Goal: Task Accomplishment & Management: Manage account settings

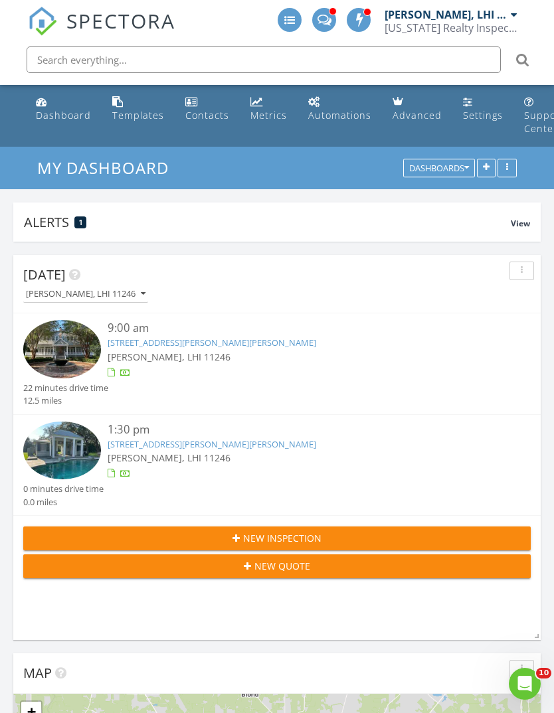
click at [129, 443] on link "20263 Brunning Rd, Covington, LA 70435" at bounding box center [212, 444] width 209 height 12
click at [126, 341] on link "[STREET_ADDRESS][PERSON_NAME][PERSON_NAME]" at bounding box center [212, 343] width 209 height 12
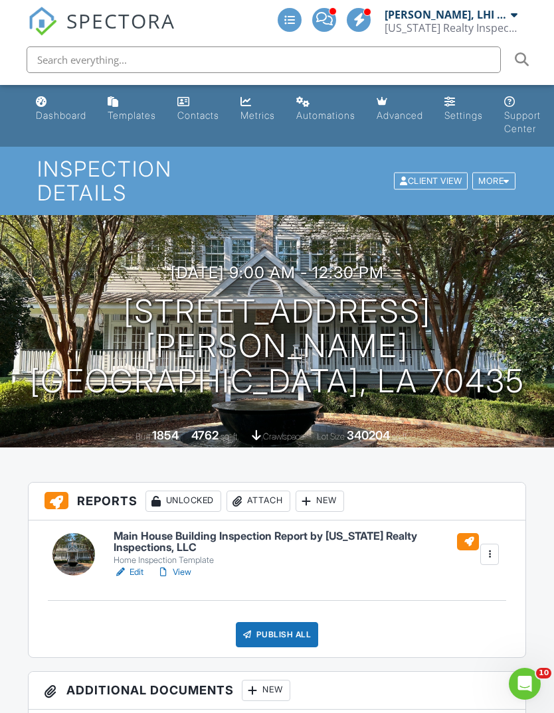
click at [468, 533] on div at bounding box center [468, 541] width 22 height 17
click at [258, 622] on div "Publish All" at bounding box center [277, 634] width 83 height 25
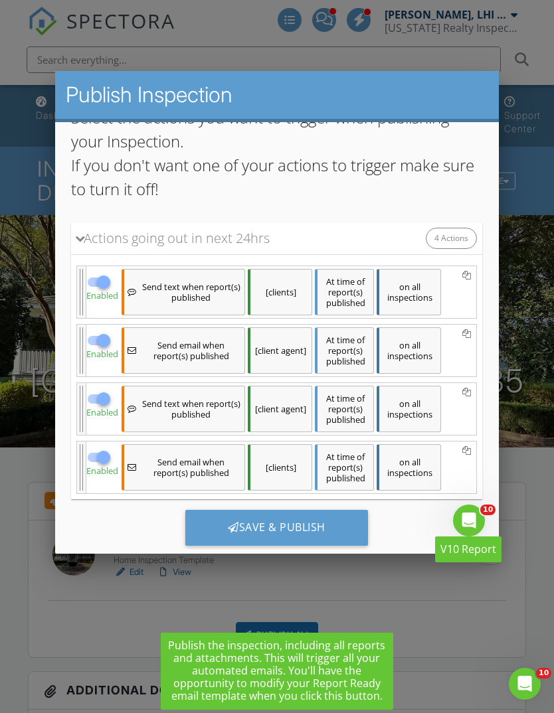
scroll to position [116, 0]
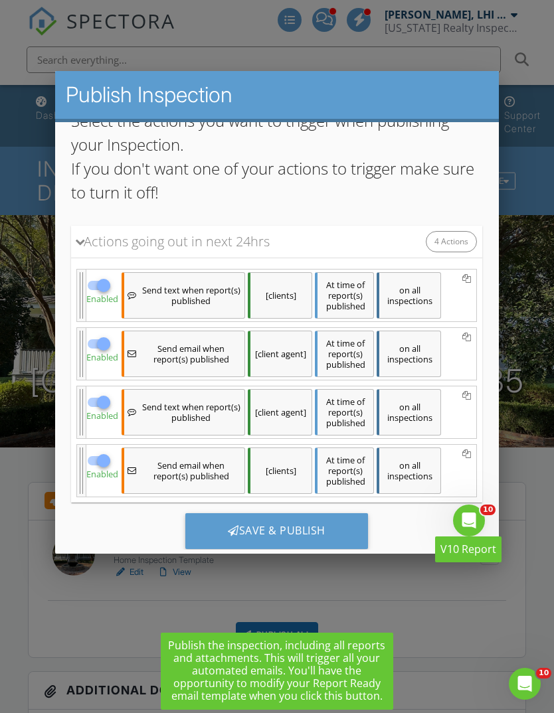
click at [238, 532] on div "Save & Publish" at bounding box center [276, 531] width 183 height 36
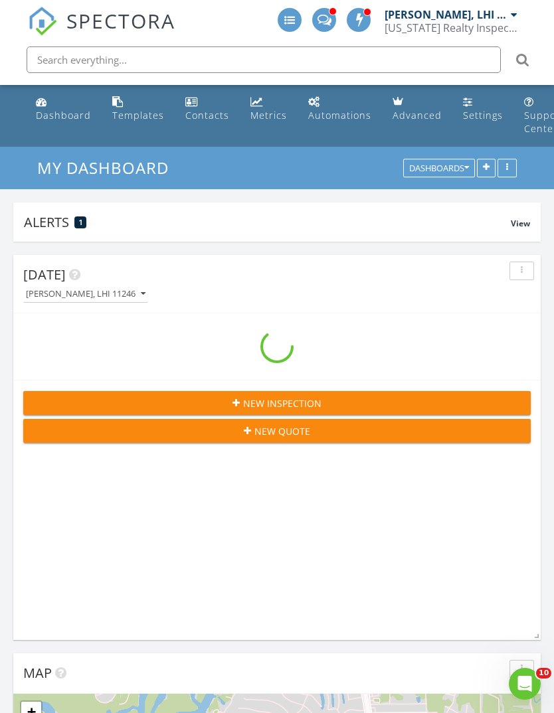
scroll to position [2272, 555]
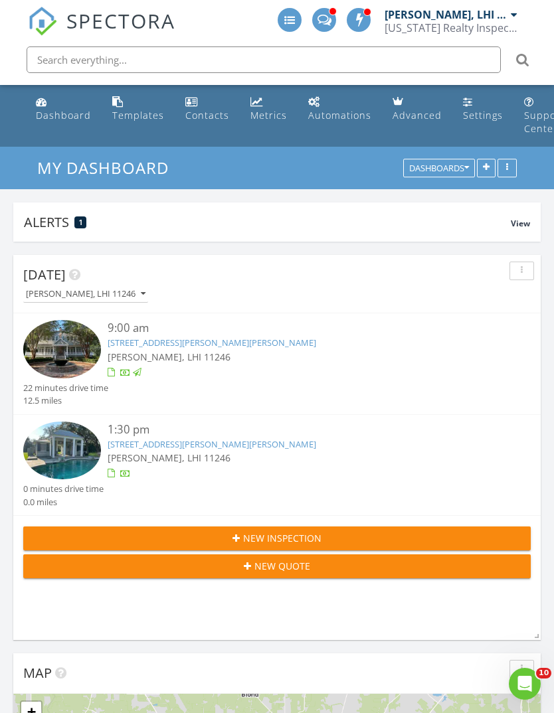
click at [139, 441] on link "[STREET_ADDRESS][PERSON_NAME][PERSON_NAME]" at bounding box center [212, 444] width 209 height 12
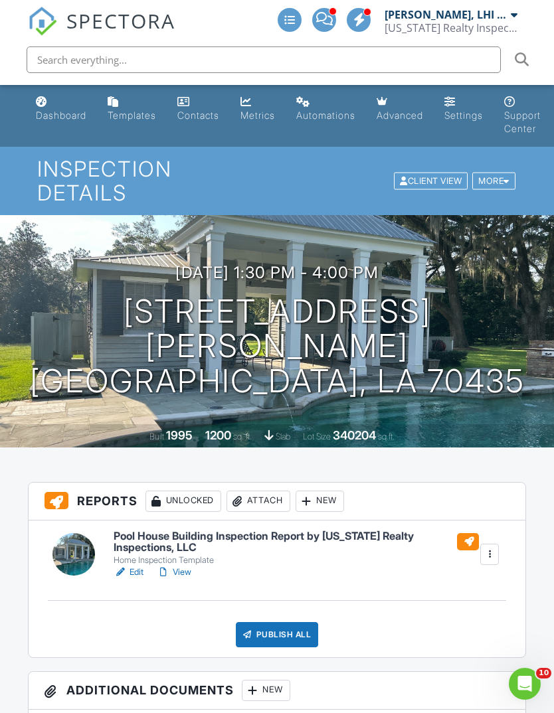
click at [267, 622] on div "Publish All" at bounding box center [277, 634] width 83 height 25
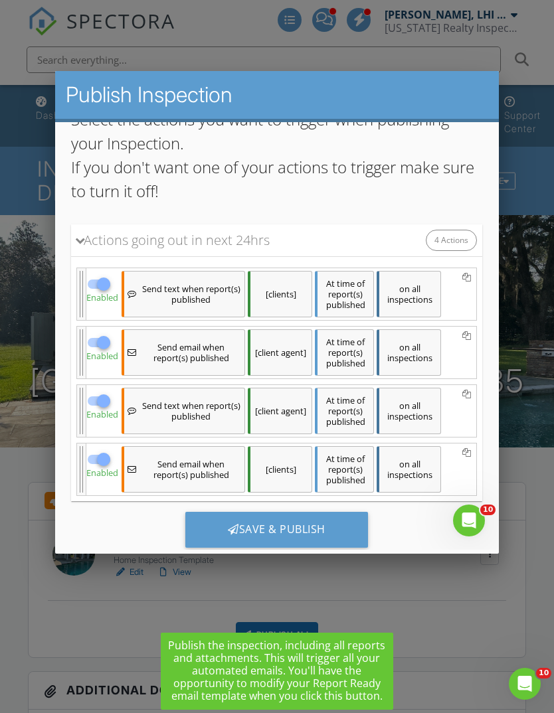
scroll to position [116, 0]
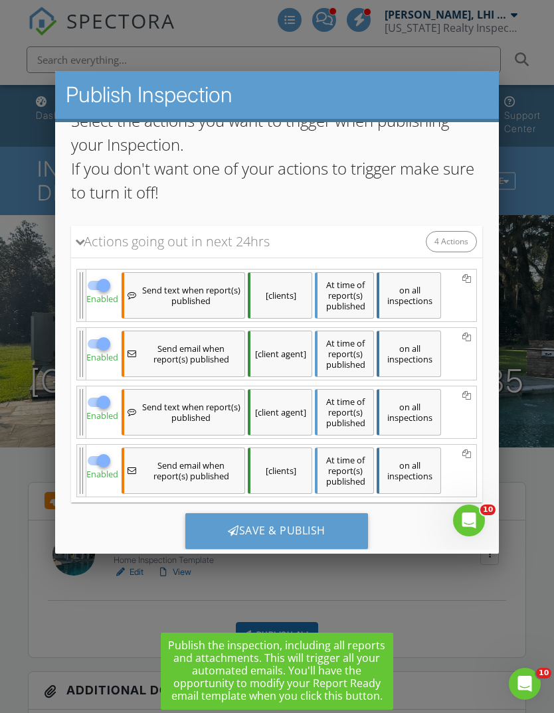
click at [237, 531] on div "Save & Publish" at bounding box center [276, 531] width 183 height 36
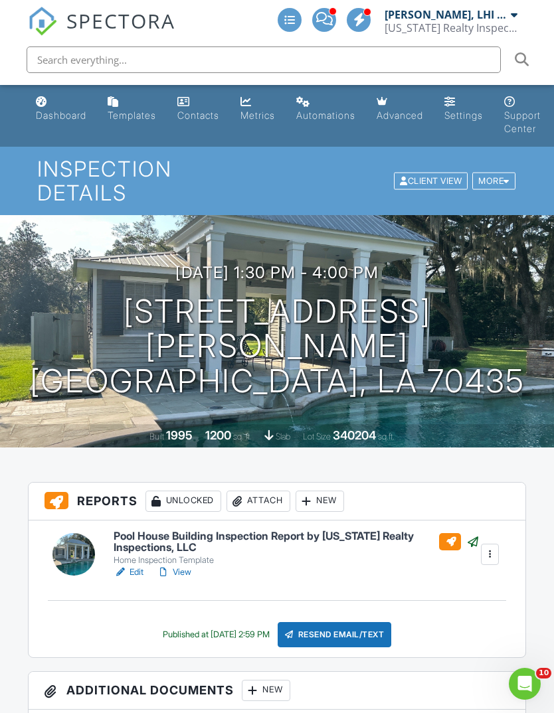
click at [66, 122] on link "Dashboard" at bounding box center [61, 109] width 61 height 38
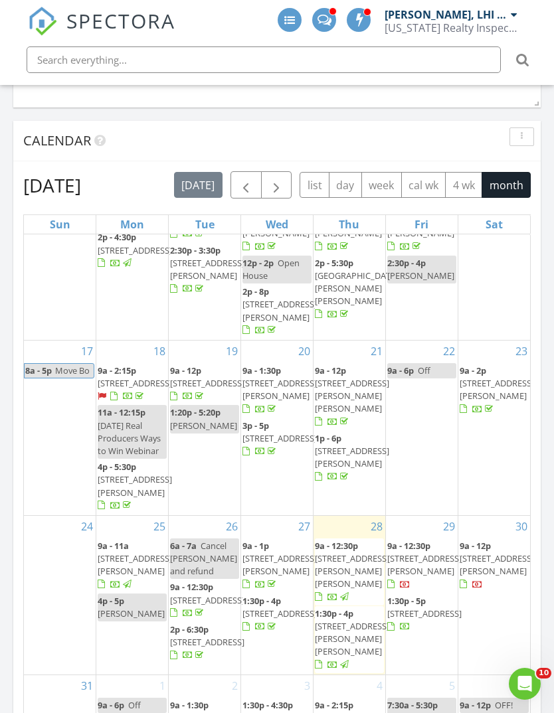
scroll to position [403, 0]
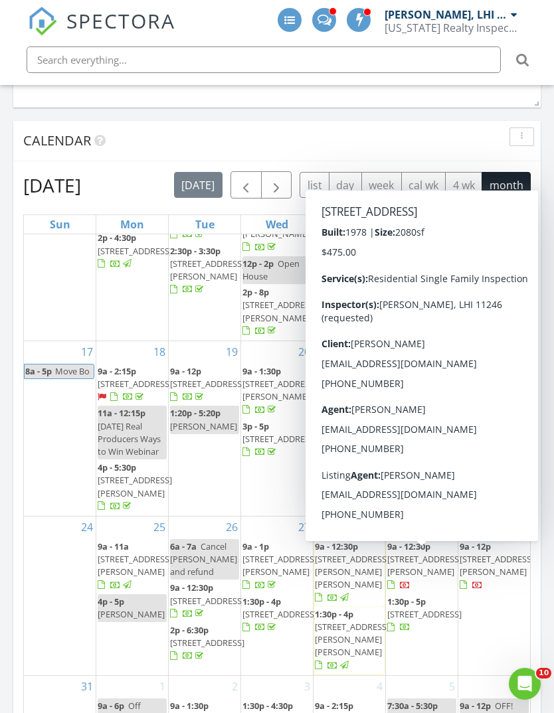
click at [410, 608] on span "117 Driftwood Cir, Slidell 70458" at bounding box center [424, 614] width 74 height 12
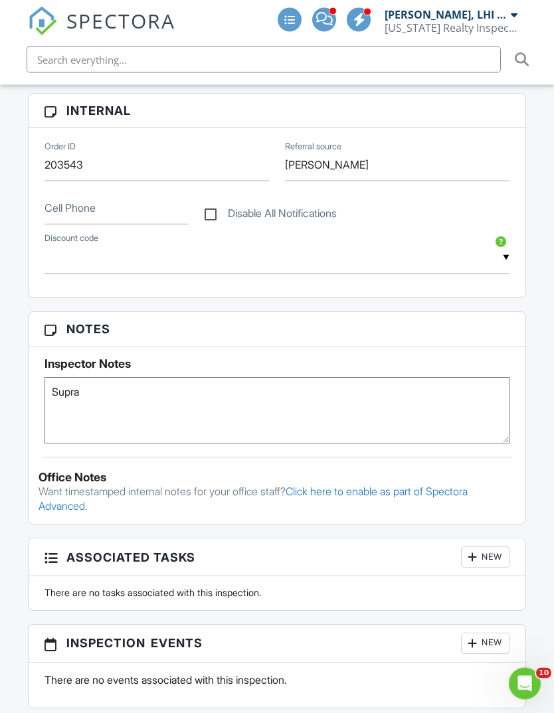
scroll to position [690, 0]
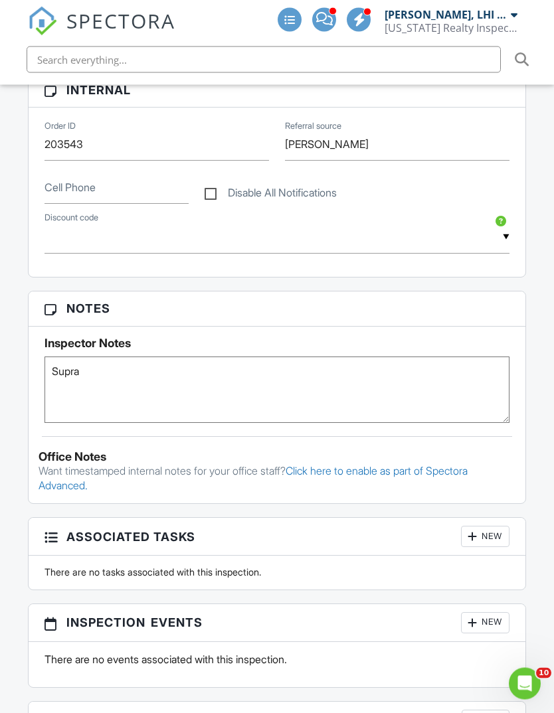
click at [35, 357] on div "Inspector Notes Supra" at bounding box center [277, 375] width 497 height 96
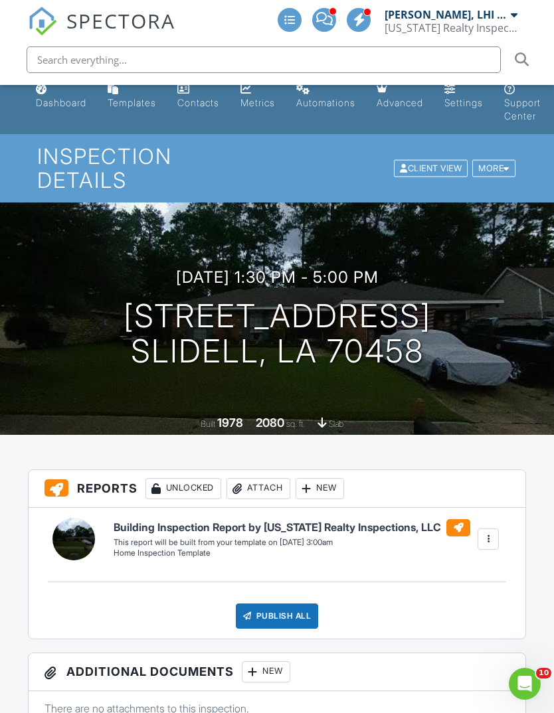
scroll to position [0, 0]
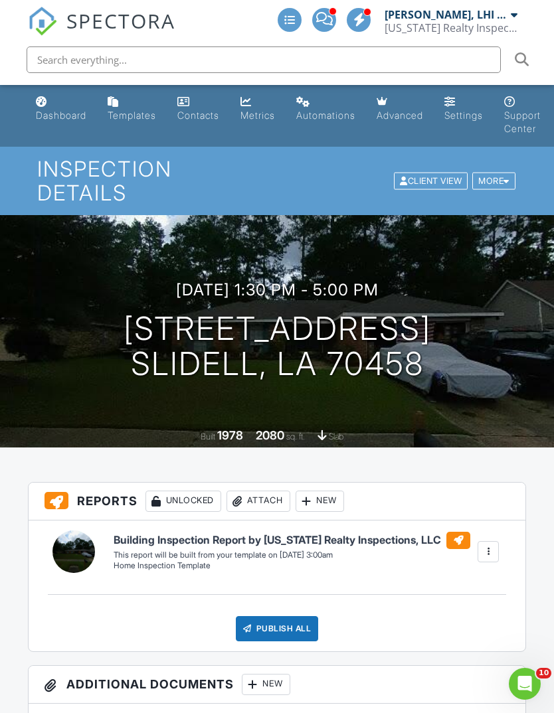
click at [66, 117] on div "Dashboard" at bounding box center [61, 115] width 50 height 11
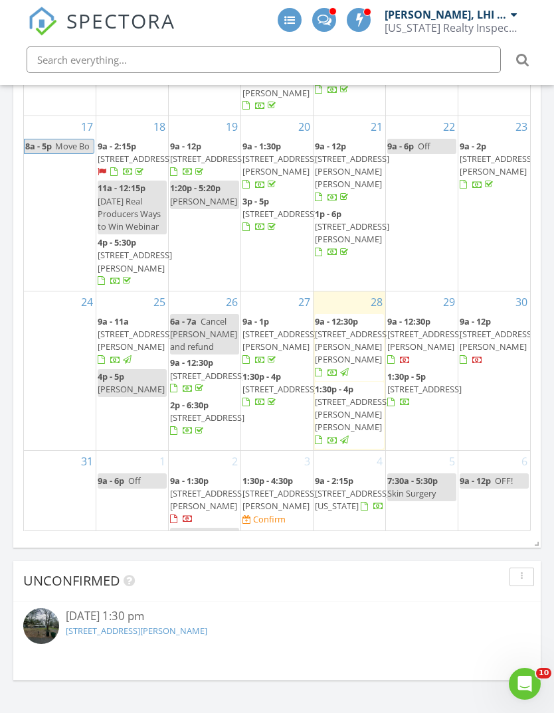
scroll to position [403, 0]
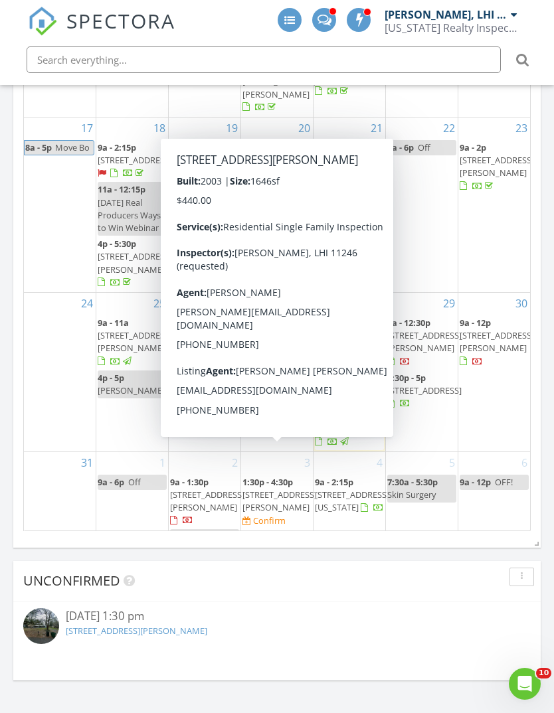
click at [272, 489] on span "35228 Melody Ln, Slidell 70460" at bounding box center [279, 501] width 74 height 25
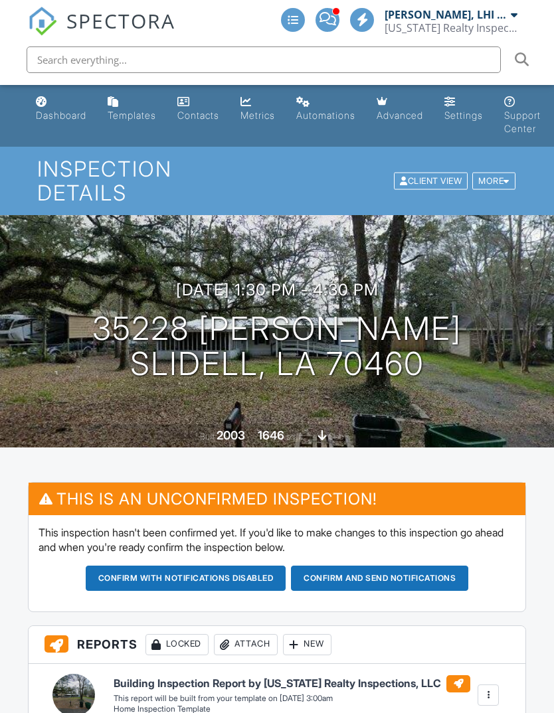
click at [489, 172] on div "More" at bounding box center [493, 181] width 43 height 18
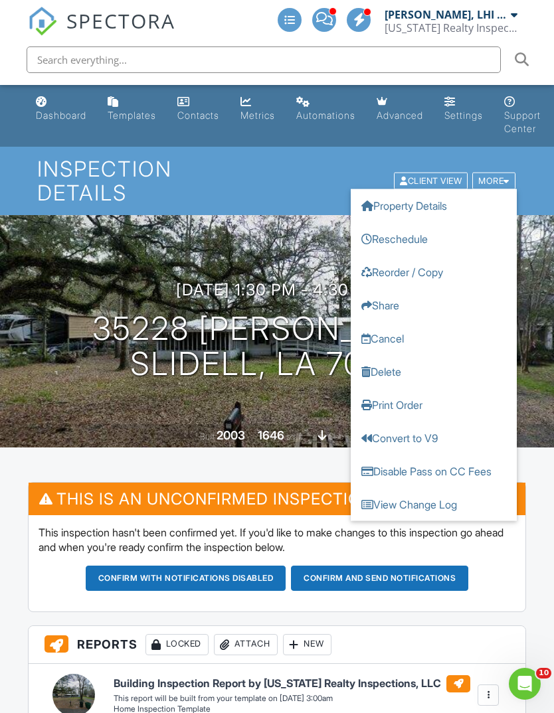
click at [394, 364] on link "Delete" at bounding box center [434, 371] width 166 height 33
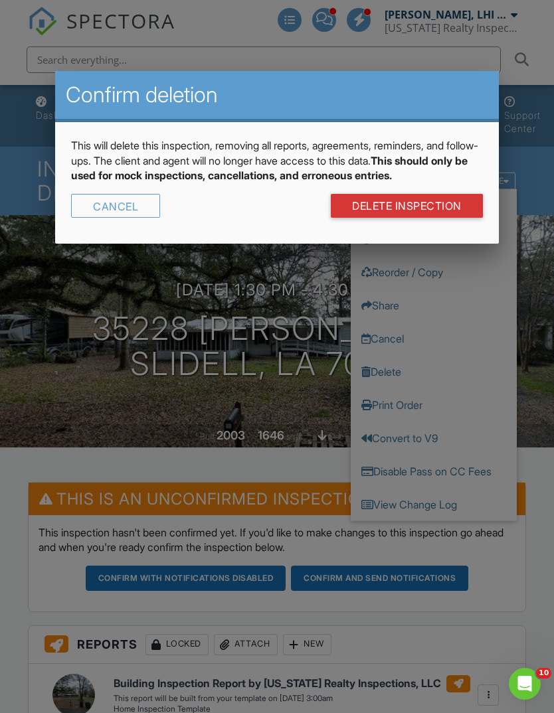
click at [433, 218] on link "DELETE Inspection" at bounding box center [407, 206] width 152 height 24
